Goal: Information Seeking & Learning: Learn about a topic

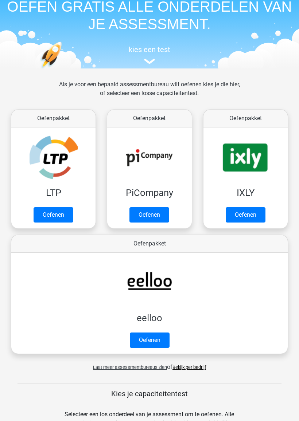
scroll to position [30, 0]
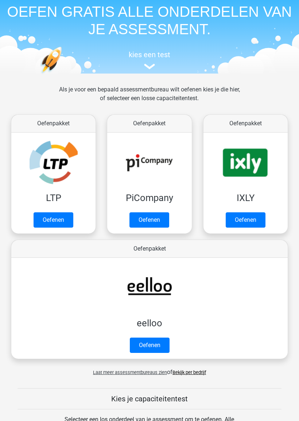
click at [57, 220] on link "Oefenen" at bounding box center [54, 220] width 40 height 15
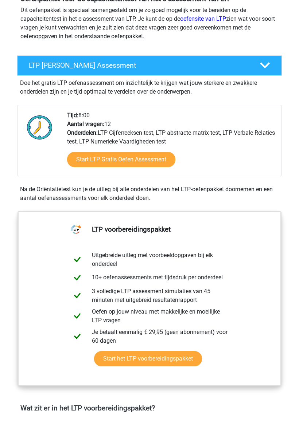
scroll to position [90, 0]
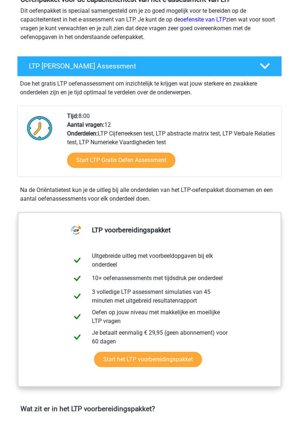
click at [160, 159] on link "Start LTP Gratis Oefen Assessment" at bounding box center [121, 160] width 108 height 15
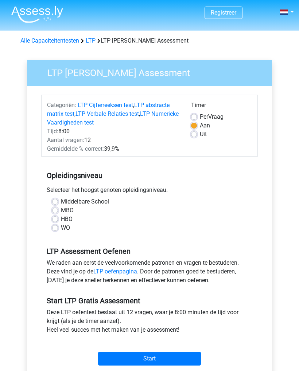
click at [65, 209] on label "MBO" at bounding box center [67, 210] width 13 height 9
click at [58, 209] on input "MBO" at bounding box center [55, 209] width 6 height 7
radio input "true"
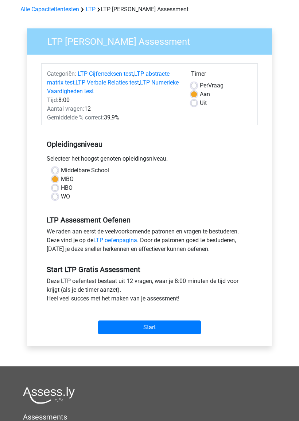
scroll to position [32, 0]
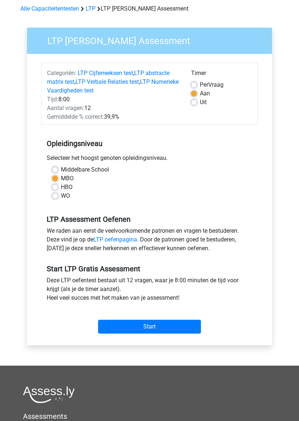
click at [183, 331] on input "Start" at bounding box center [149, 327] width 103 height 14
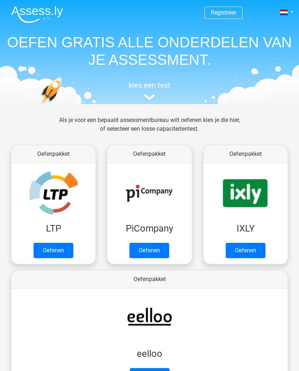
click at [70, 243] on link "Oefenen" at bounding box center [54, 250] width 40 height 15
click at [164, 243] on link "Oefenen" at bounding box center [149, 250] width 40 height 15
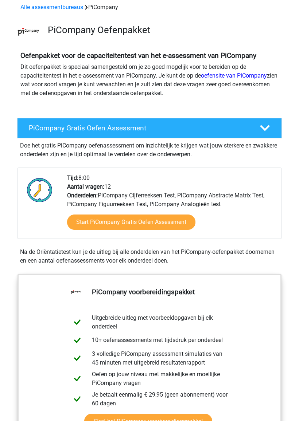
scroll to position [34, 0]
click at [166, 222] on link "Start PiCompany Gratis Oefen Assessment" at bounding box center [131, 222] width 128 height 15
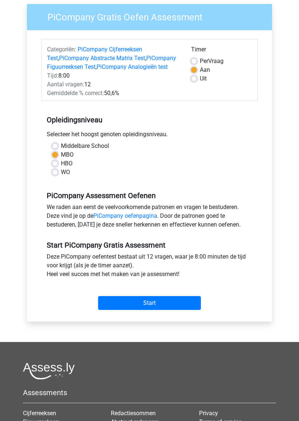
scroll to position [56, 0]
click at [173, 301] on input "Start" at bounding box center [149, 303] width 103 height 14
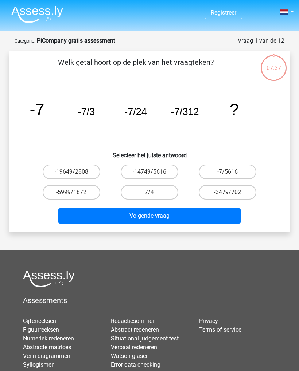
click at [242, 169] on label "-7/5616" at bounding box center [228, 172] width 58 height 15
click at [232, 172] on input "-7/5616" at bounding box center [229, 174] width 5 height 5
radio input "true"
click at [206, 216] on button "Volgende vraag" at bounding box center [149, 215] width 183 height 15
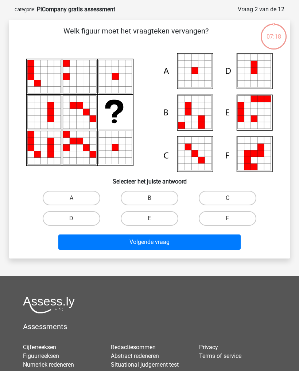
scroll to position [36, 0]
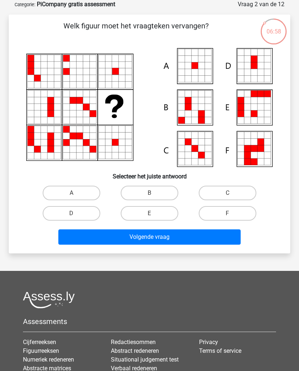
click at [274, 42] on icon at bounding box center [273, 31] width 27 height 27
click at [200, 72] on icon at bounding box center [201, 72] width 7 height 7
click at [191, 62] on icon at bounding box center [188, 59] width 7 height 7
click at [72, 191] on label "A" at bounding box center [72, 193] width 58 height 15
click at [72, 193] on input "A" at bounding box center [73, 195] width 5 height 5
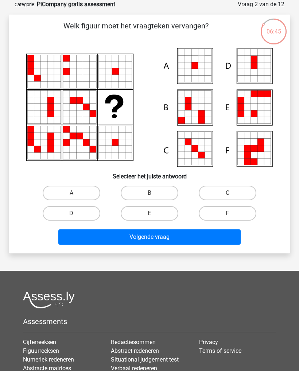
radio input "true"
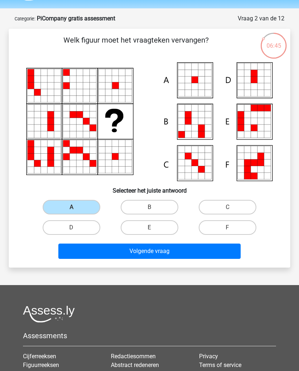
scroll to position [0, 0]
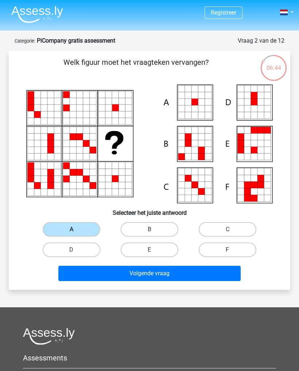
click at [165, 270] on button "Volgende vraag" at bounding box center [149, 273] width 183 height 15
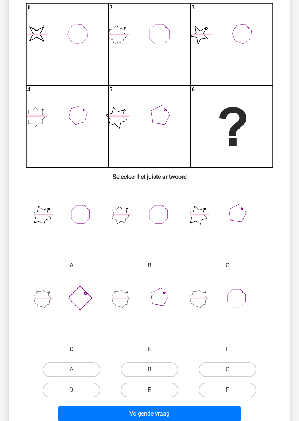
scroll to position [81, 0]
click at [153, 371] on label "E" at bounding box center [150, 390] width 58 height 15
click at [153, 371] on input "E" at bounding box center [151, 393] width 5 height 5
radio input "true"
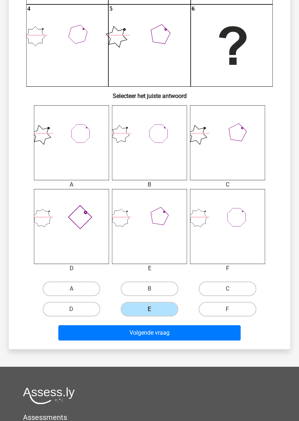
scroll to position [162, 0]
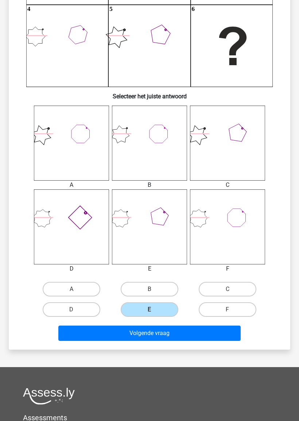
click at [200, 337] on button "Volgende vraag" at bounding box center [149, 333] width 183 height 15
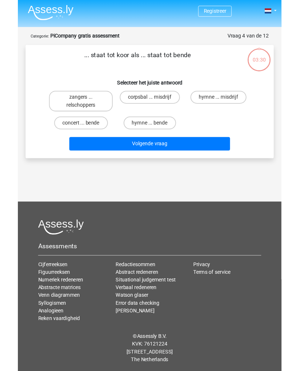
scroll to position [0, 0]
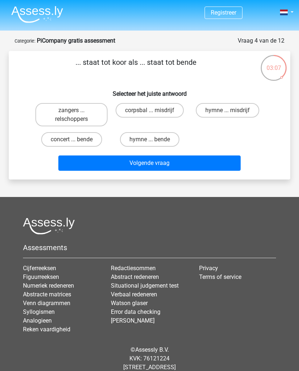
click at [76, 112] on input "zangers ... relschoppers" at bounding box center [73, 112] width 5 height 5
radio input "true"
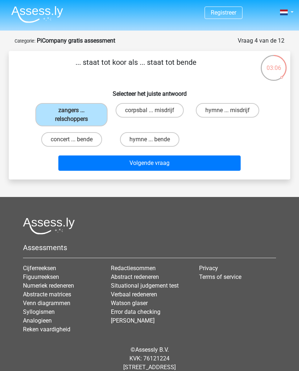
click at [188, 165] on button "Volgende vraag" at bounding box center [149, 163] width 183 height 15
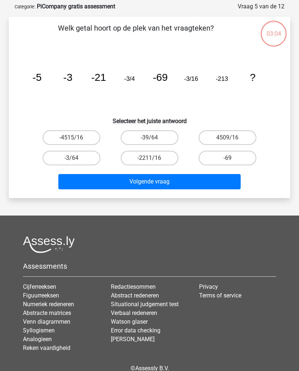
scroll to position [36, 0]
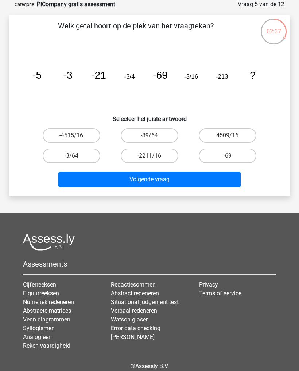
click at [158, 133] on label "-39/64" at bounding box center [150, 135] width 58 height 15
click at [154, 136] on input "-39/64" at bounding box center [151, 138] width 5 height 5
radio input "true"
click at [172, 175] on button "Volgende vraag" at bounding box center [149, 179] width 183 height 15
